Goal: Task Accomplishment & Management: Use online tool/utility

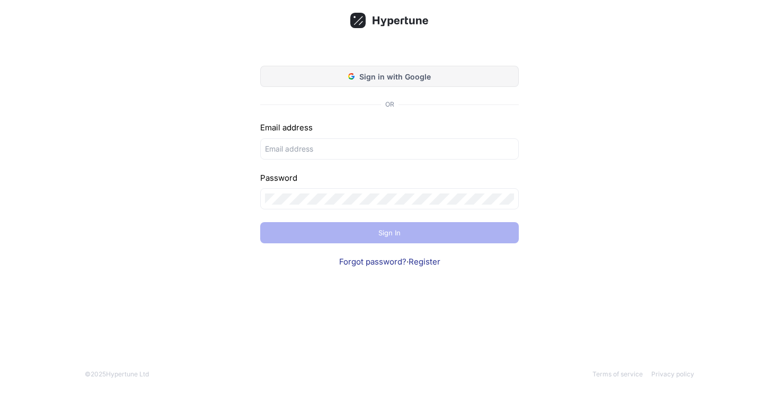
click at [387, 73] on span "Sign in with Google" at bounding box center [395, 76] width 72 height 11
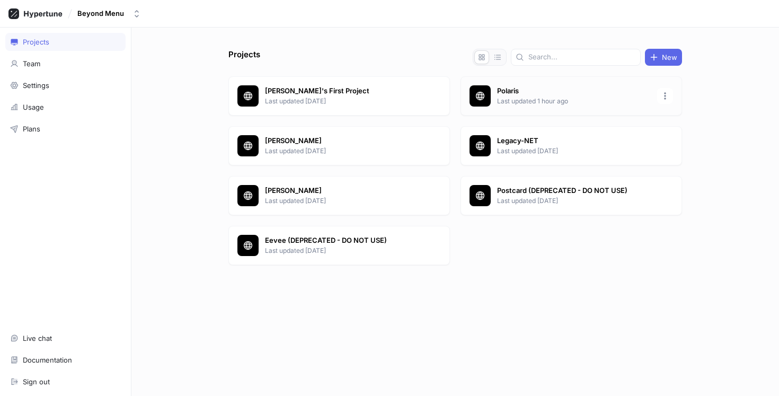
click at [563, 91] on p "Polaris" at bounding box center [574, 91] width 154 height 11
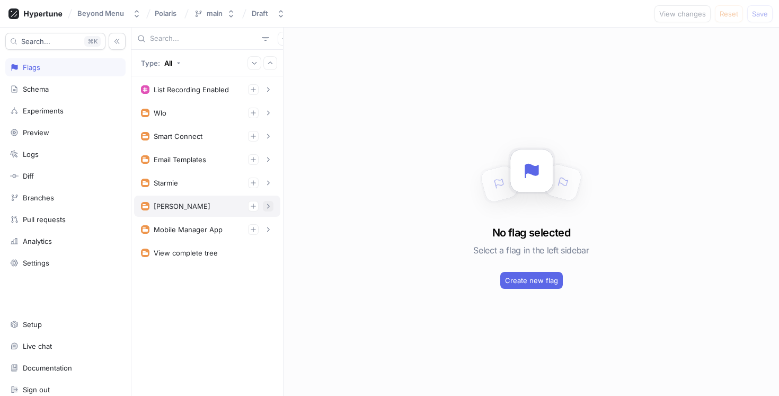
click at [269, 205] on icon "button" at bounding box center [268, 206] width 6 height 6
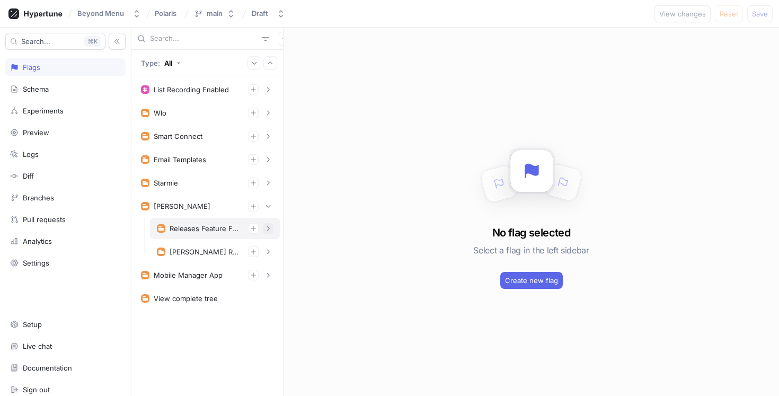
click at [269, 230] on icon "button" at bounding box center [268, 228] width 6 height 6
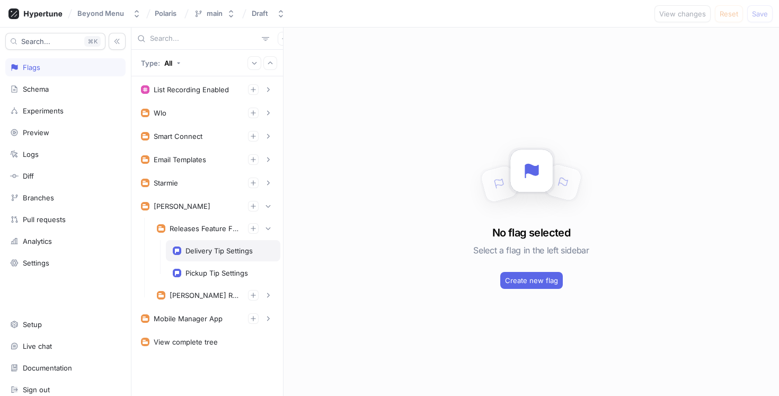
click at [226, 255] on div "Delivery Tip Settings" at bounding box center [223, 250] width 114 height 21
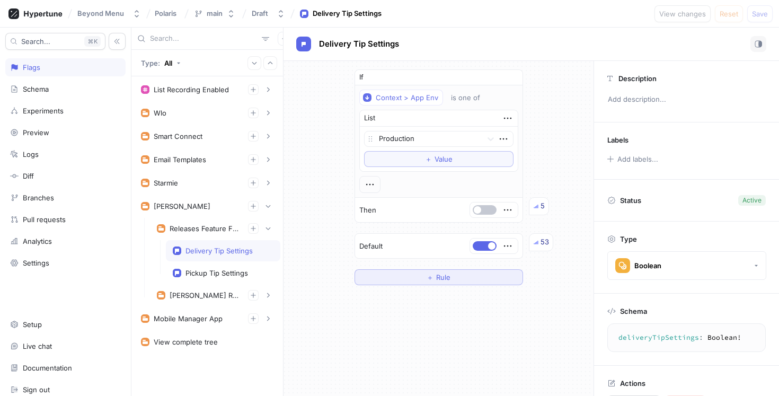
click at [445, 275] on span "Rule" at bounding box center [443, 277] width 14 height 6
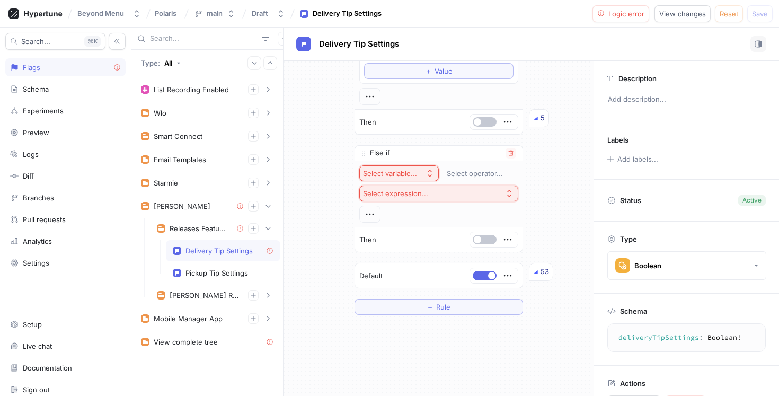
scroll to position [94, 0]
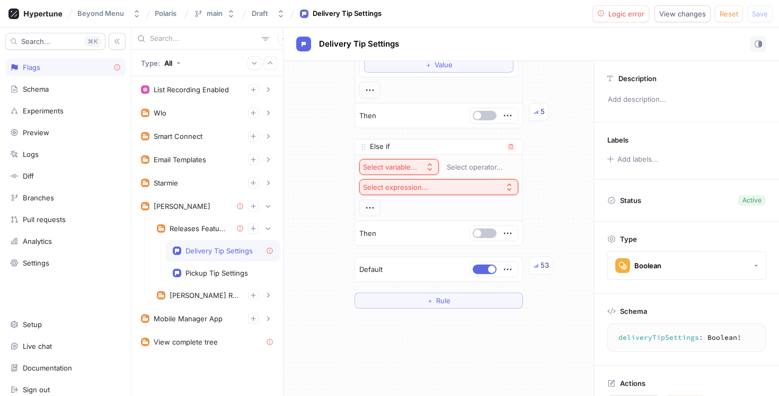
click at [406, 166] on div "Select variable..." at bounding box center [390, 167] width 54 height 9
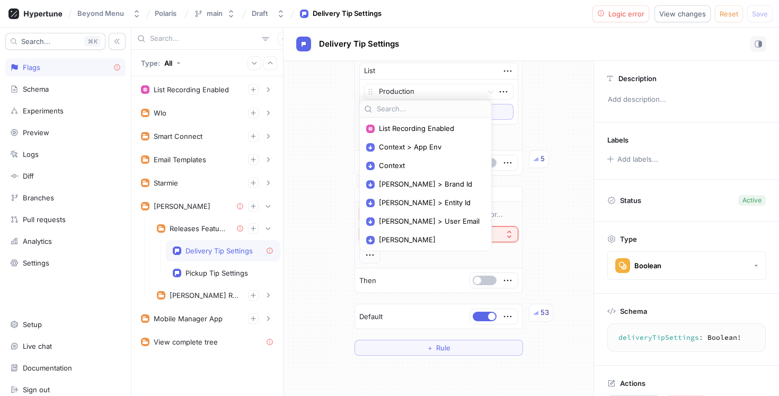
scroll to position [0, 0]
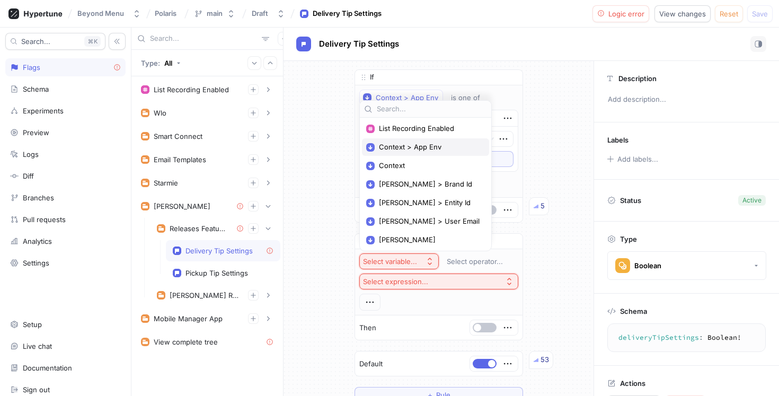
click at [421, 148] on span "Context > App Env" at bounding box center [429, 147] width 101 height 9
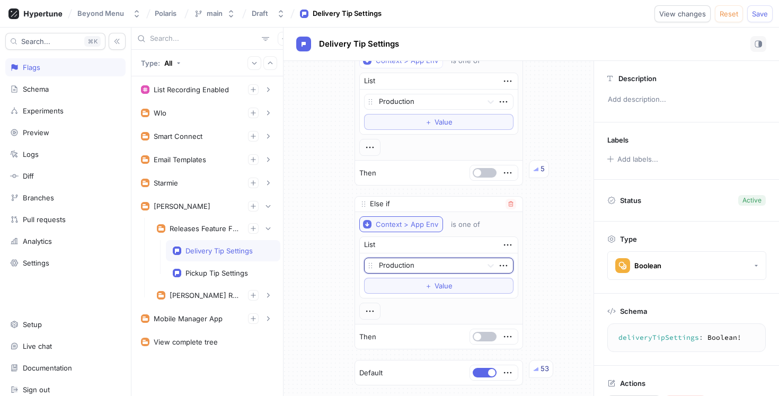
scroll to position [43, 0]
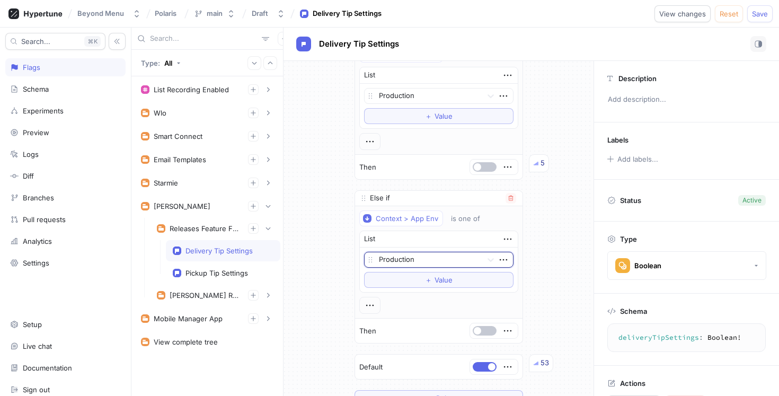
click at [425, 261] on div at bounding box center [428, 260] width 99 height 13
click at [416, 295] on div "Preview" at bounding box center [439, 297] width 148 height 17
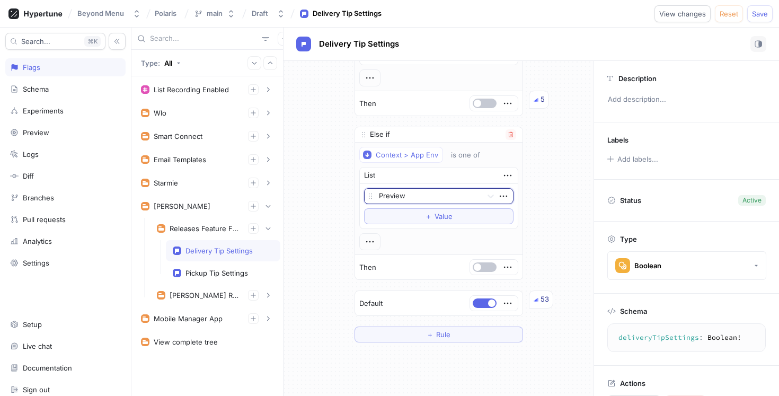
scroll to position [111, 0]
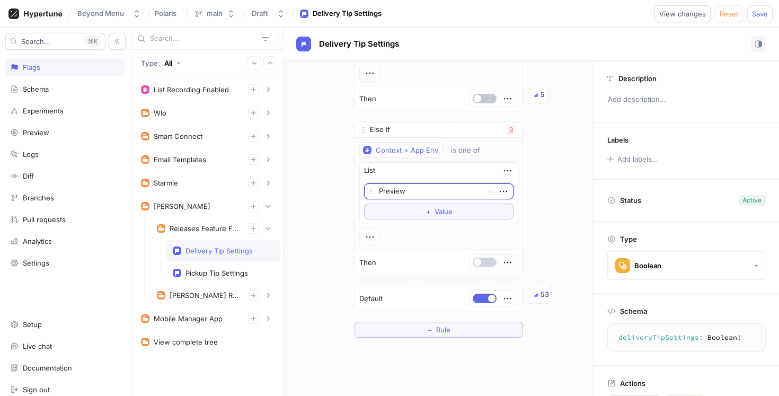
click at [491, 265] on button "button" at bounding box center [485, 263] width 24 height 10
click at [484, 300] on button "button" at bounding box center [485, 299] width 24 height 10
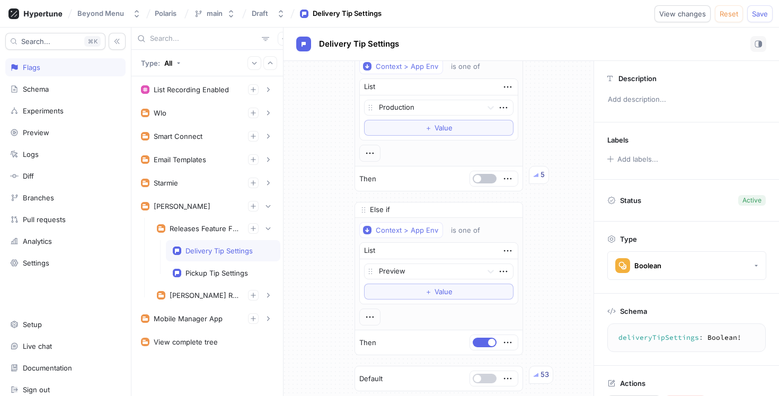
scroll to position [0, 0]
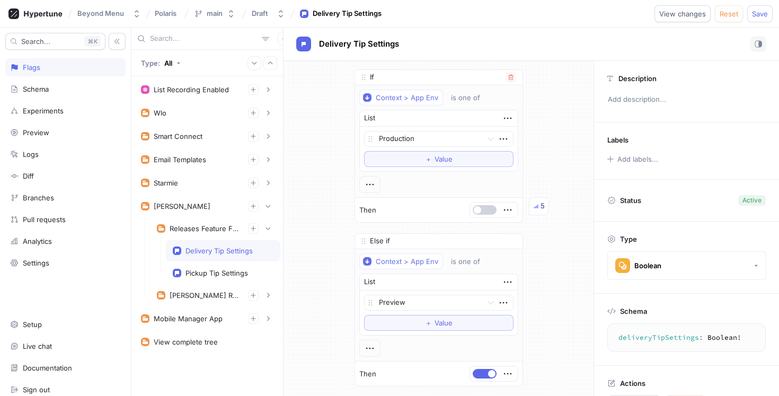
click at [487, 213] on button "button" at bounding box center [485, 210] width 24 height 10
click at [487, 211] on button "button" at bounding box center [485, 210] width 24 height 10
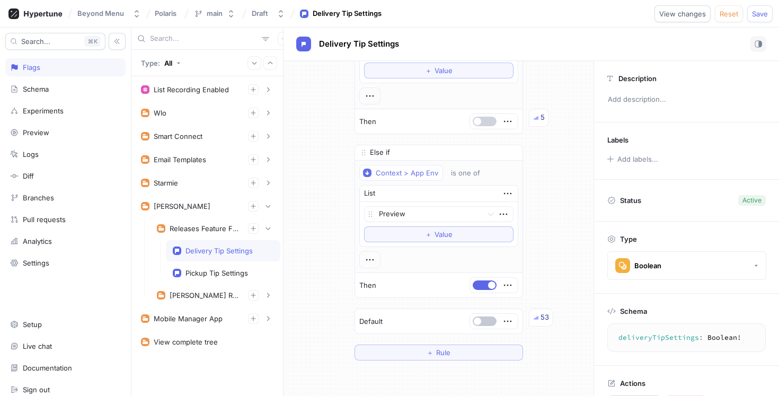
scroll to position [19, 0]
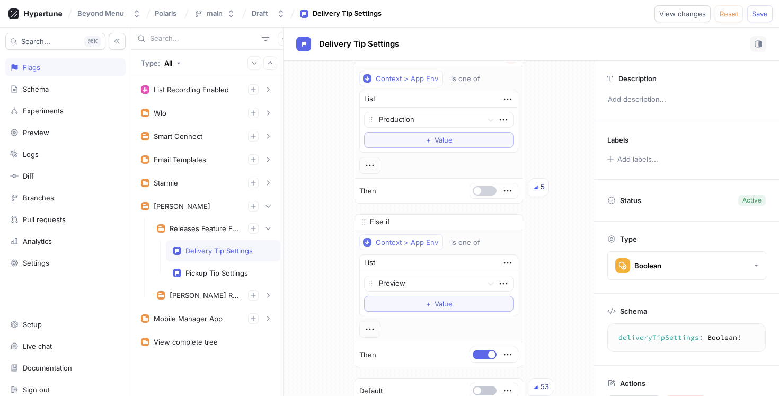
click at [486, 187] on button "button" at bounding box center [485, 191] width 24 height 10
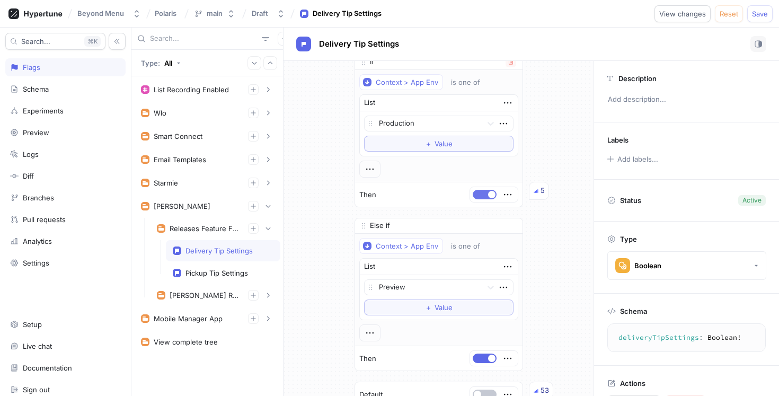
scroll to position [0, 0]
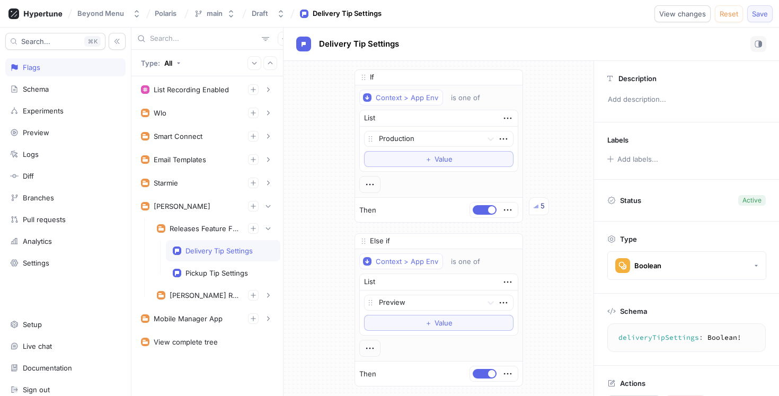
click at [763, 7] on button "Save" at bounding box center [759, 13] width 25 height 17
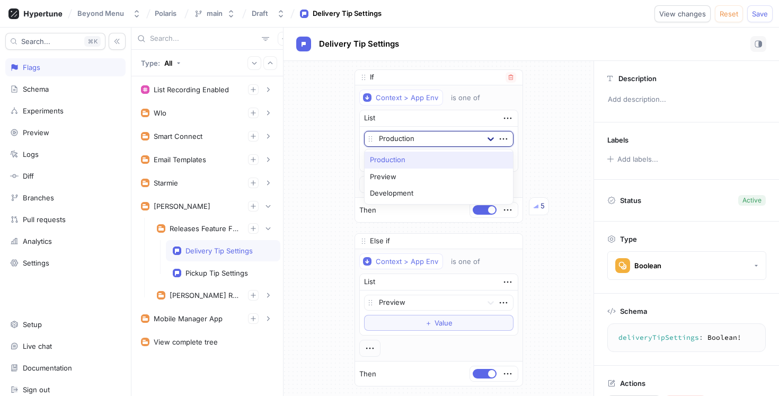
click at [486, 136] on icon at bounding box center [490, 139] width 11 height 11
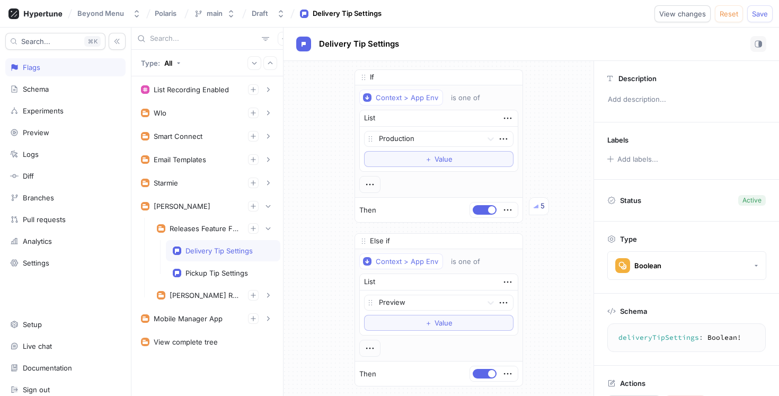
click at [533, 127] on div "If Context > App Env is one of List Production To pick up a draggable item, pre…" at bounding box center [438, 259] width 310 height 396
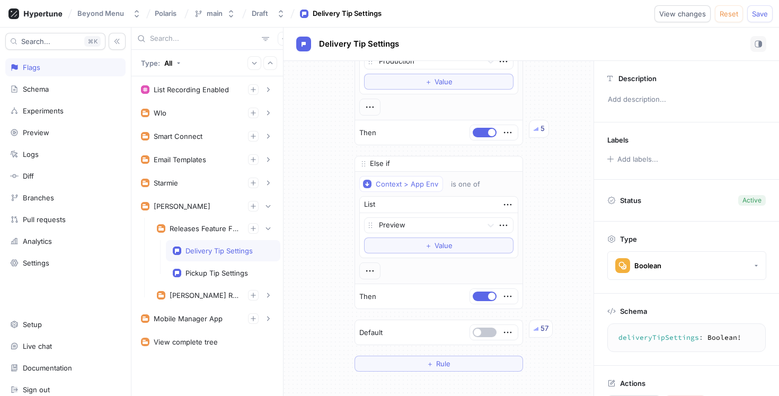
scroll to position [75, 0]
click at [508, 164] on icon "button" at bounding box center [511, 166] width 6 height 6
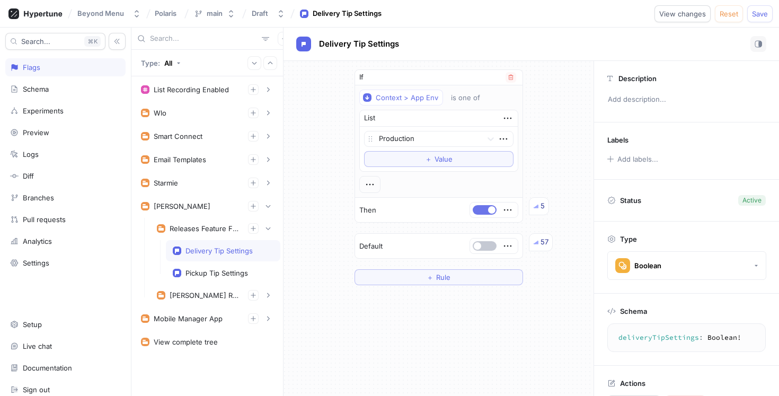
click at [485, 209] on button "button" at bounding box center [485, 210] width 24 height 10
click at [489, 245] on button "button" at bounding box center [485, 246] width 24 height 10
click at [526, 352] on div "If Context > App Env is one of List Production To pick up a draggable item, pre…" at bounding box center [438, 228] width 310 height 335
